Goal: Transaction & Acquisition: Subscribe to service/newsletter

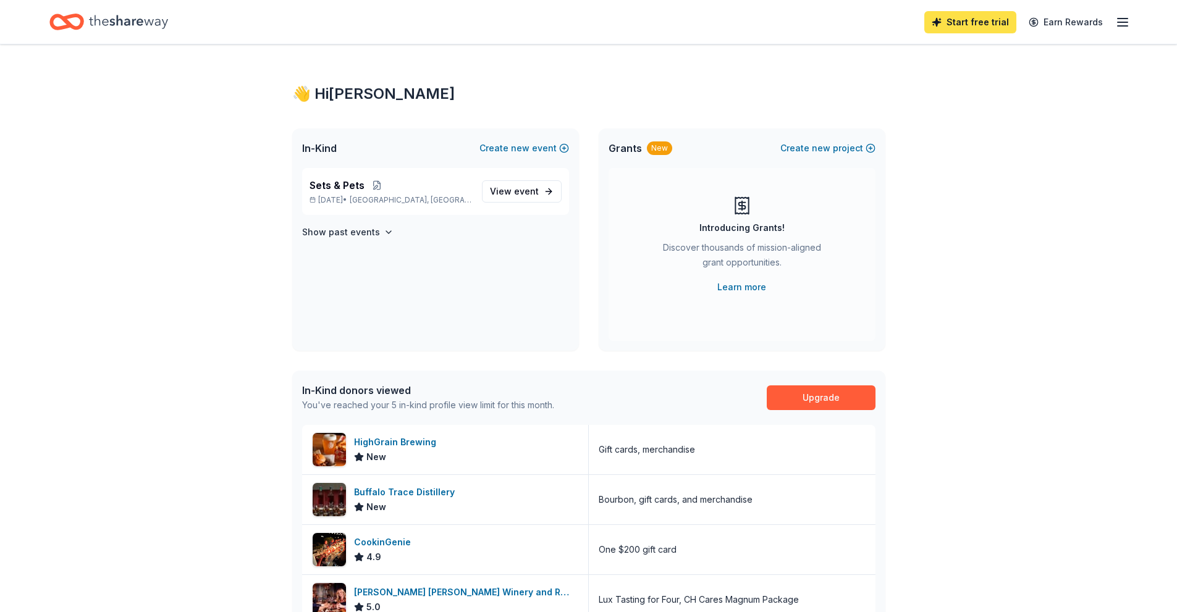
click at [988, 24] on link "Start free trial" at bounding box center [971, 22] width 92 height 22
click at [951, 24] on link "Start free trial" at bounding box center [971, 22] width 92 height 22
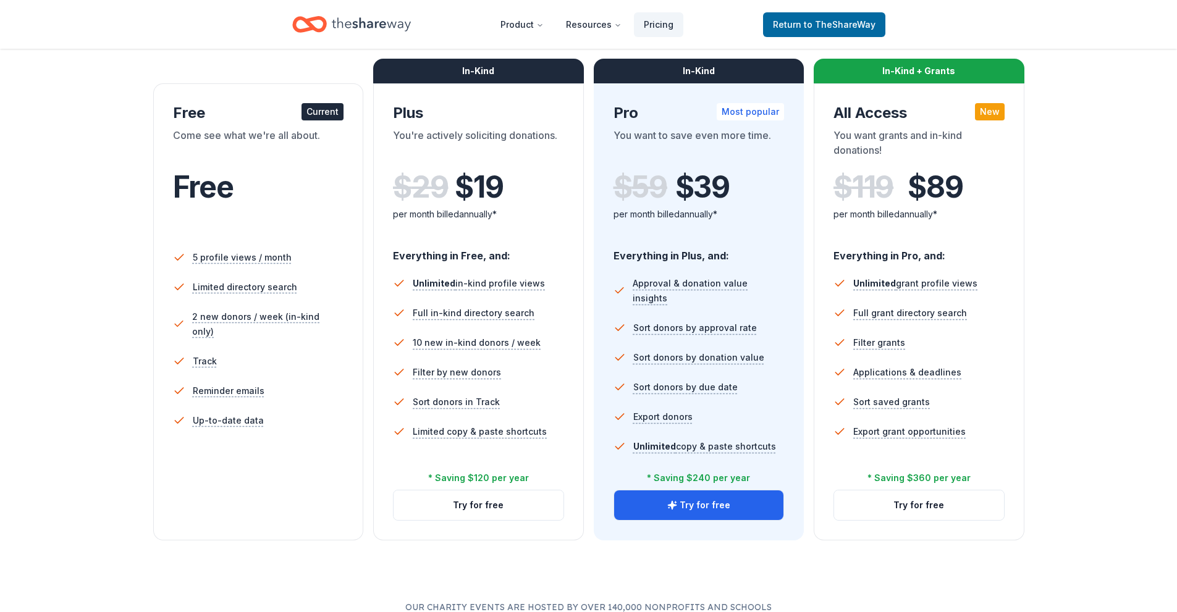
scroll to position [206, 0]
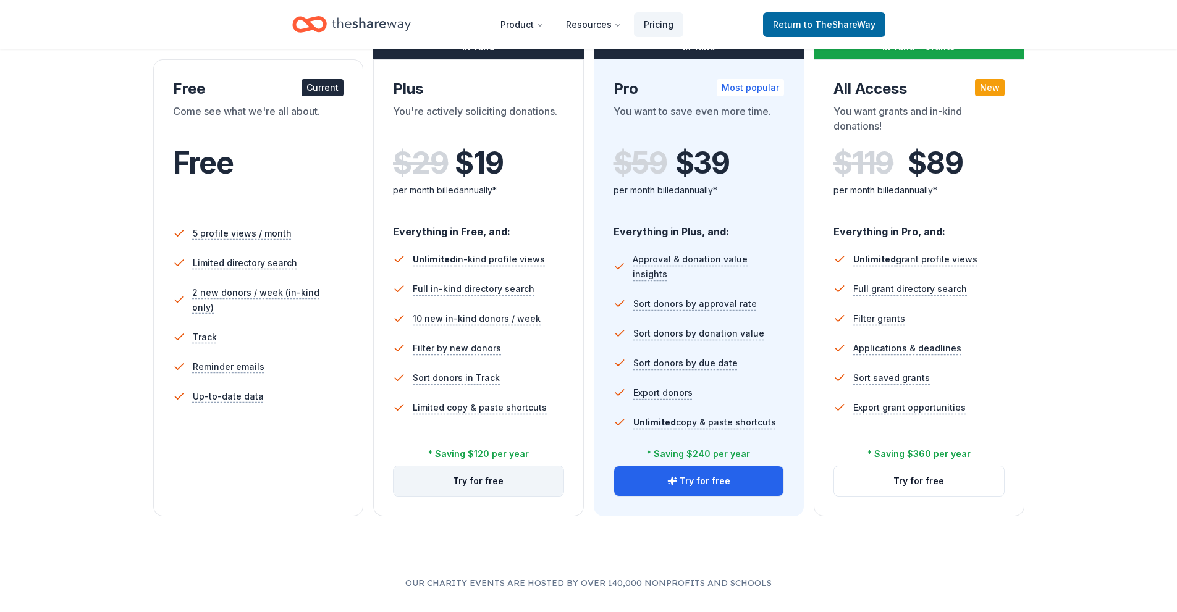
drag, startPoint x: 458, startPoint y: 482, endPoint x: 463, endPoint y: 477, distance: 7.4
click at [461, 478] on button "Try for free" at bounding box center [479, 482] width 170 height 30
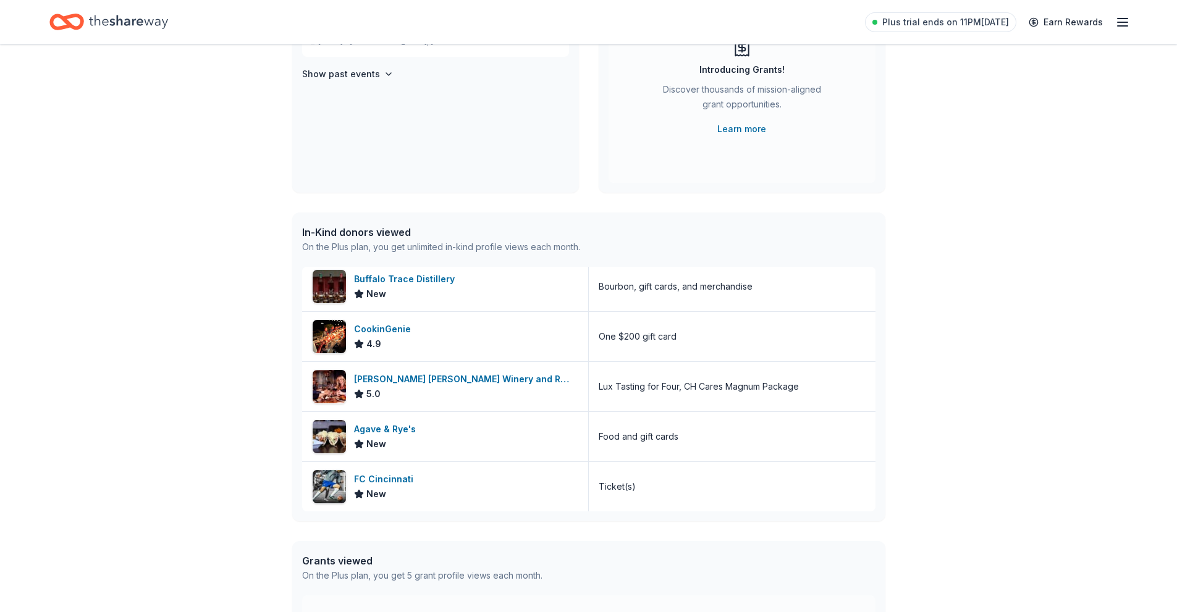
scroll to position [206, 0]
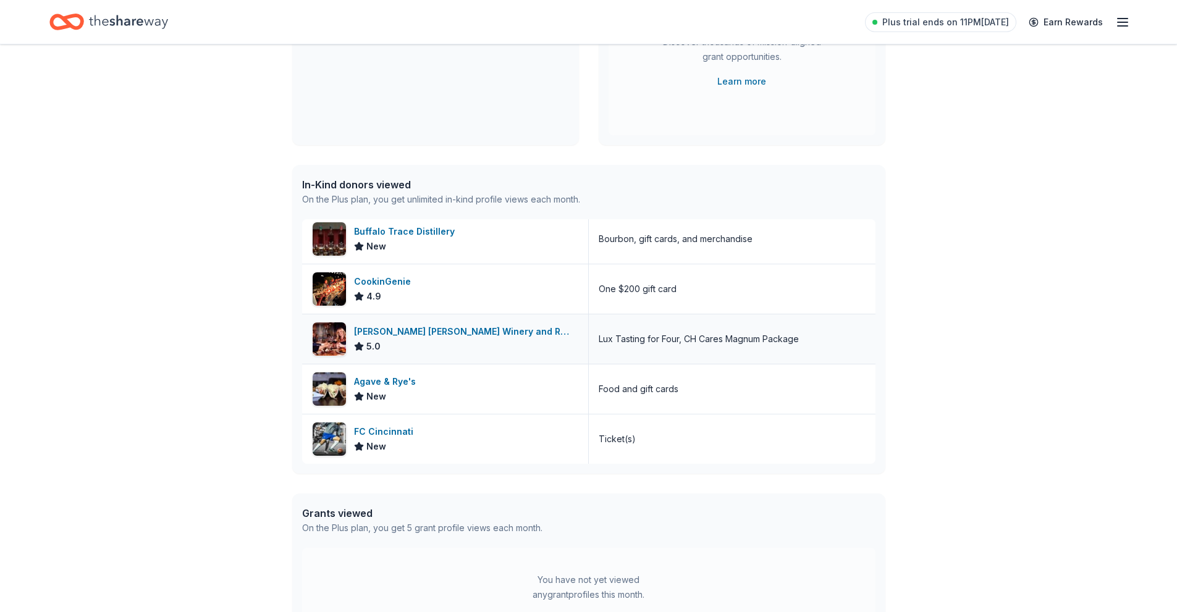
click at [465, 342] on div "5.0" at bounding box center [466, 346] width 224 height 15
